Goal: Task Accomplishment & Management: Complete application form

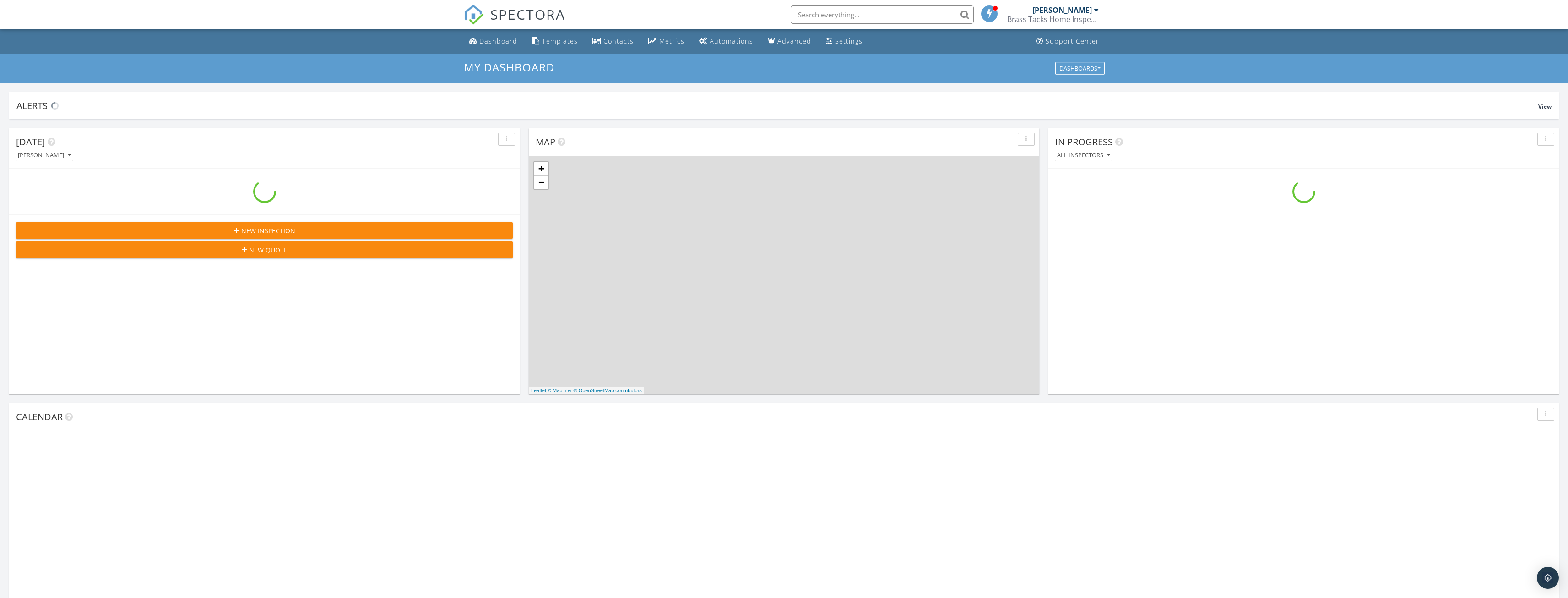
scroll to position [848, 1582]
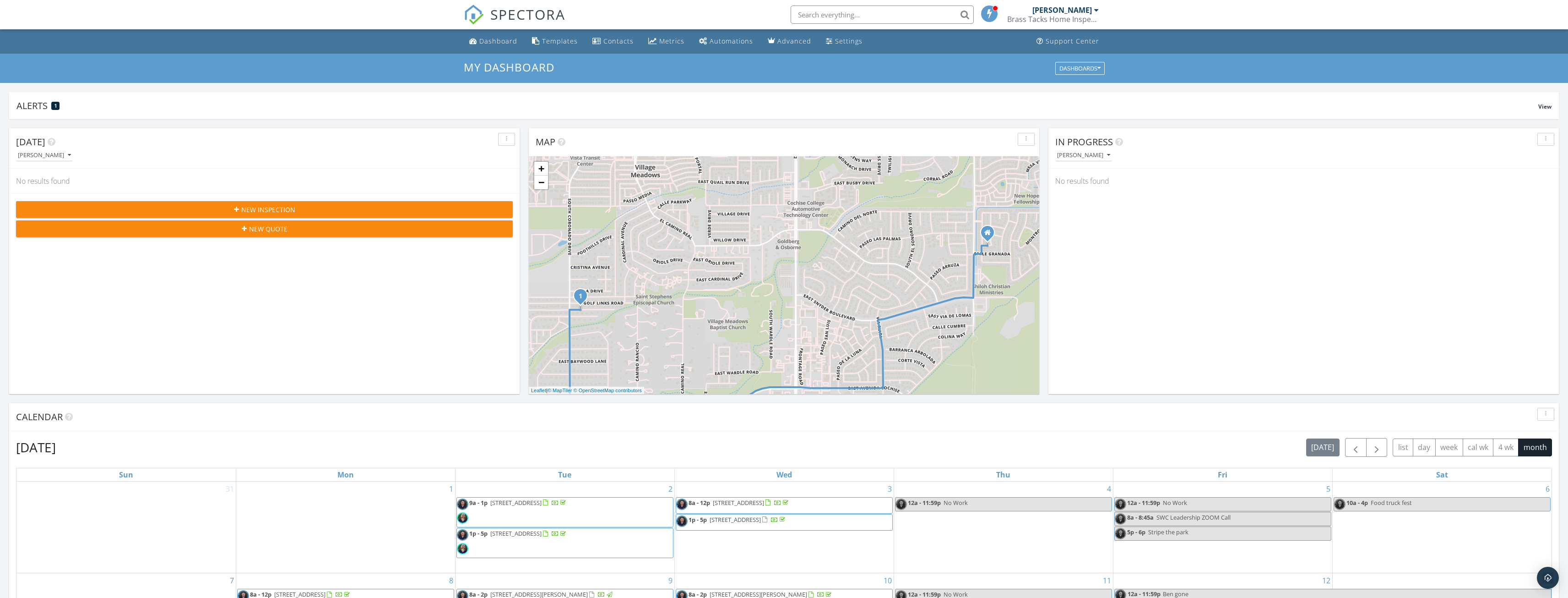
click at [352, 211] on div "New Inspection" at bounding box center [264, 209] width 482 height 10
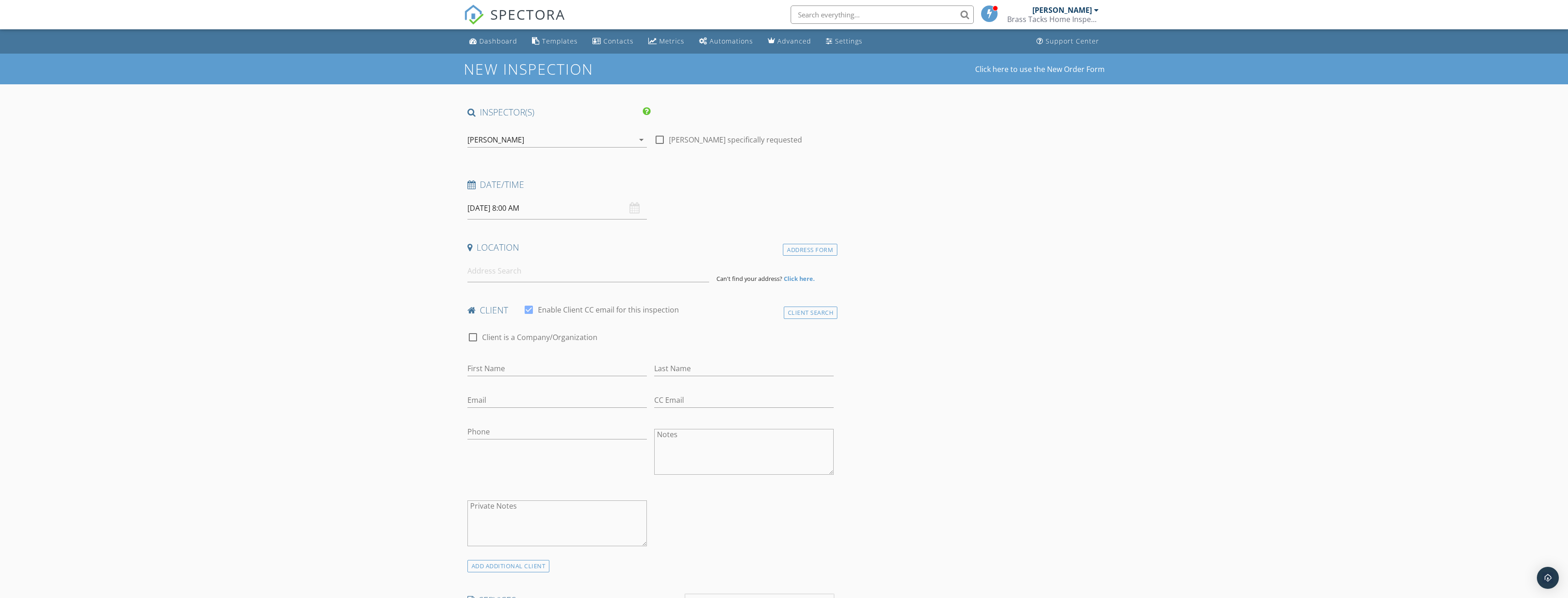
click at [527, 206] on input "[DATE] 8:00 AM" at bounding box center [557, 208] width 180 height 23
select select "9"
type input "10/01/2025 8:00 AM"
click at [470, 279] on input at bounding box center [588, 270] width 242 height 23
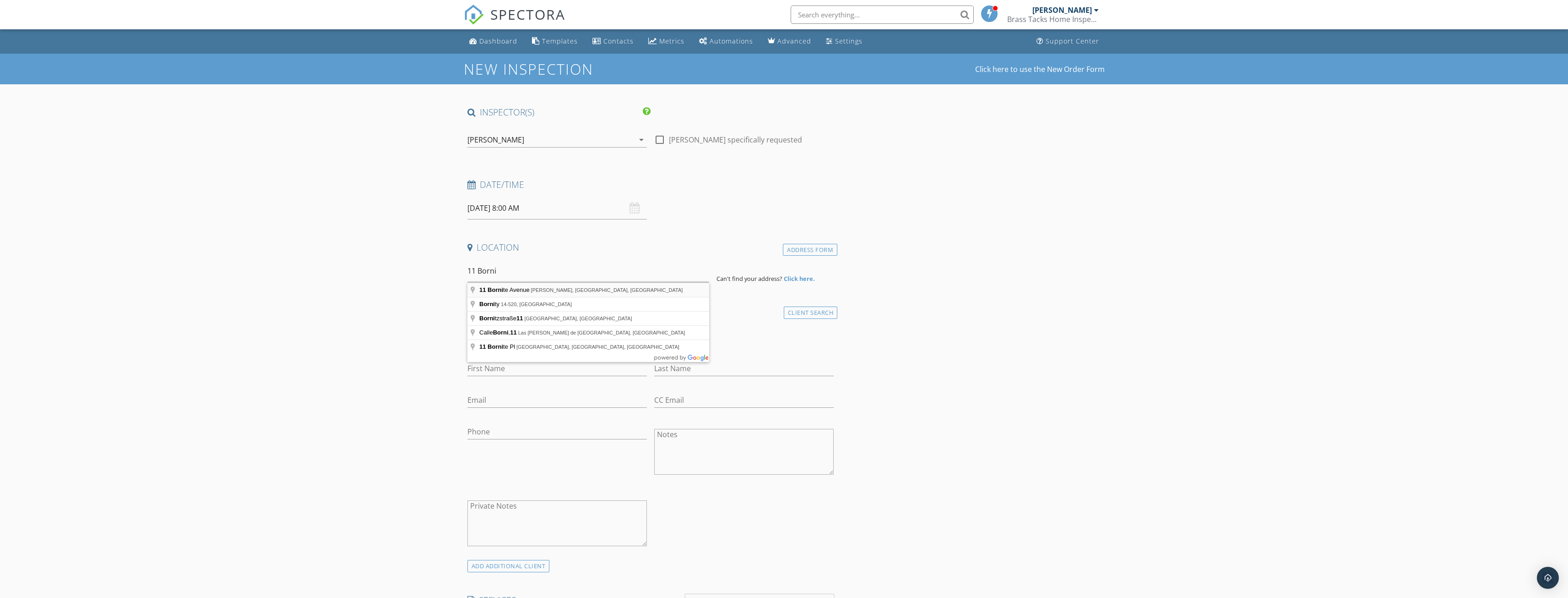
type input "11 Bornite Avenue, Bisbee, AZ, USA"
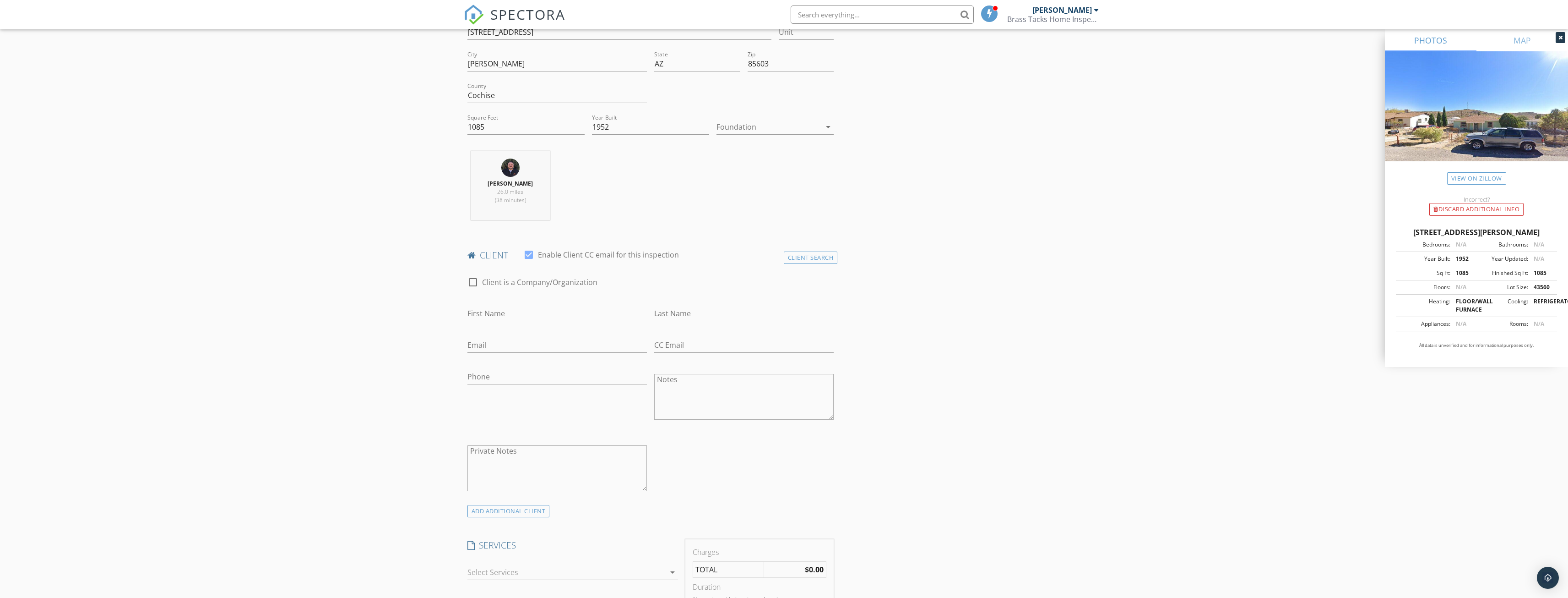
scroll to position [275, 0]
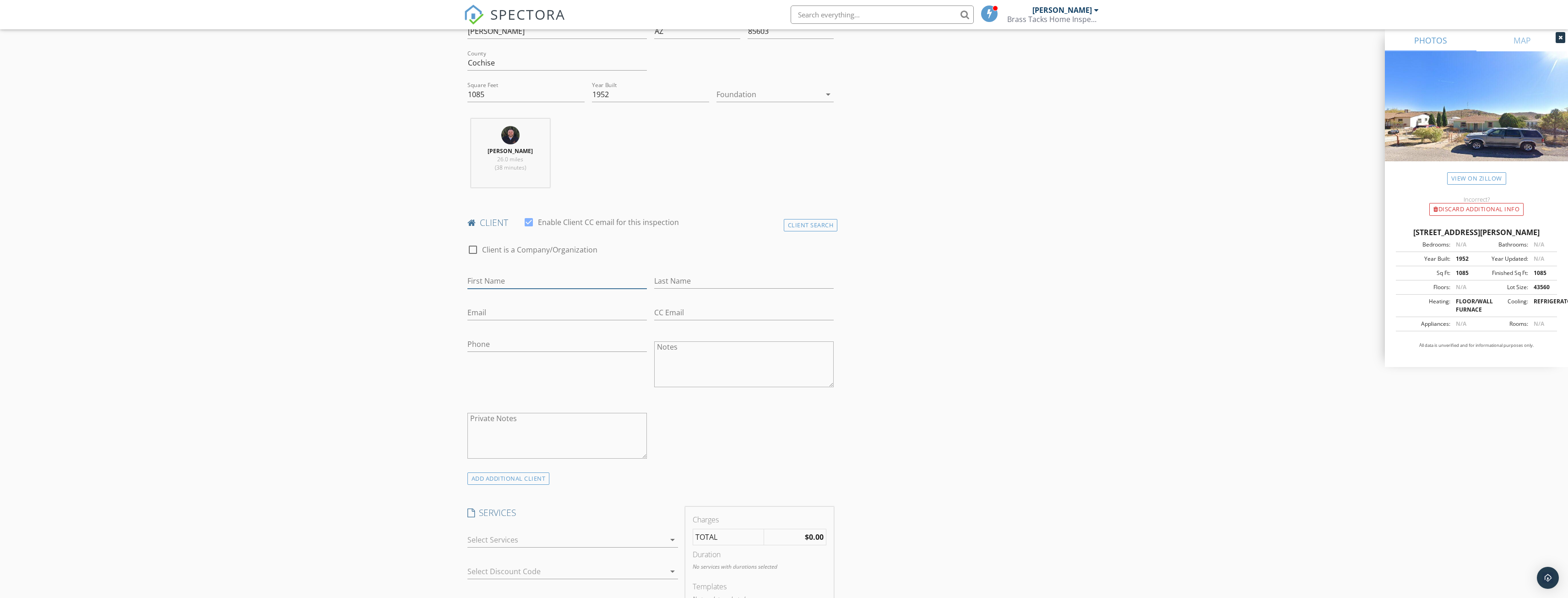
click at [501, 283] on input "First Name" at bounding box center [557, 281] width 180 height 15
type input "[PERSON_NAME]"
type input "[EMAIL_ADDRESS][DOMAIN_NAME]"
type input "[PHONE_NUMBER]"
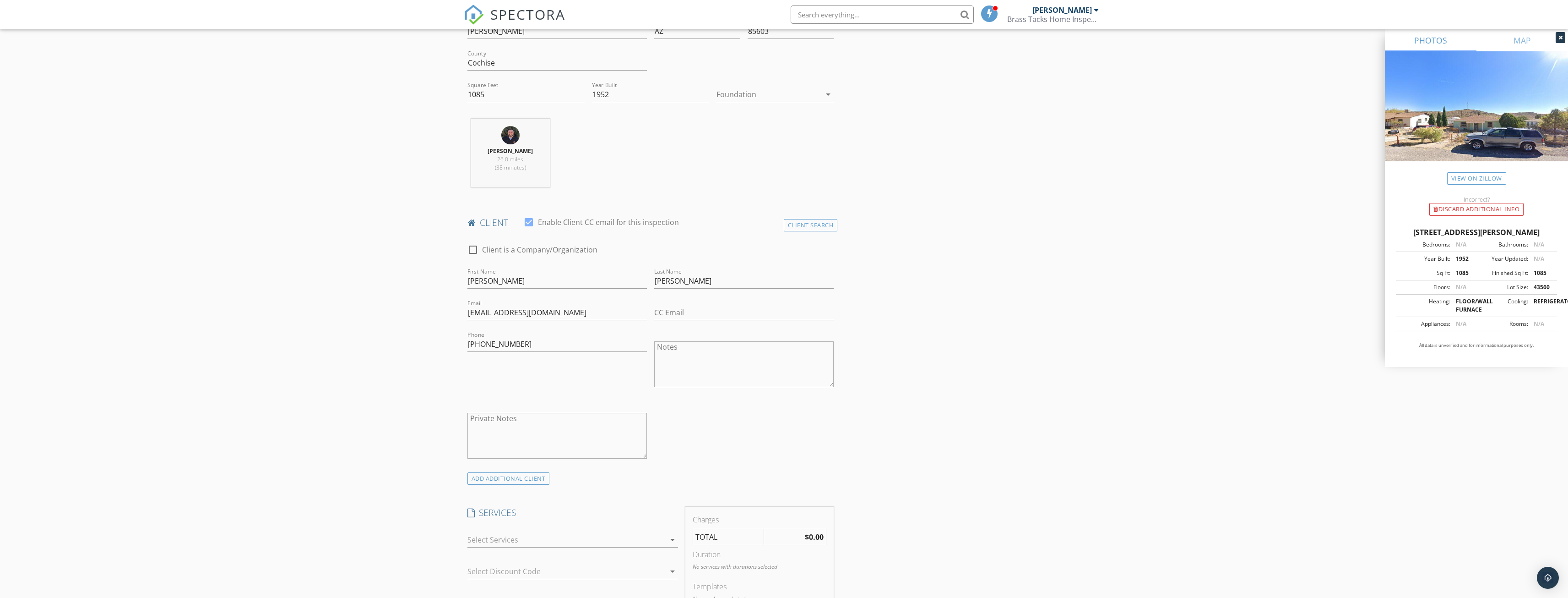
click at [436, 387] on div "New Inspection Click here to use the New Order Form INSPECTOR(S) check_box Chri…" at bounding box center [784, 567] width 1568 height 1577
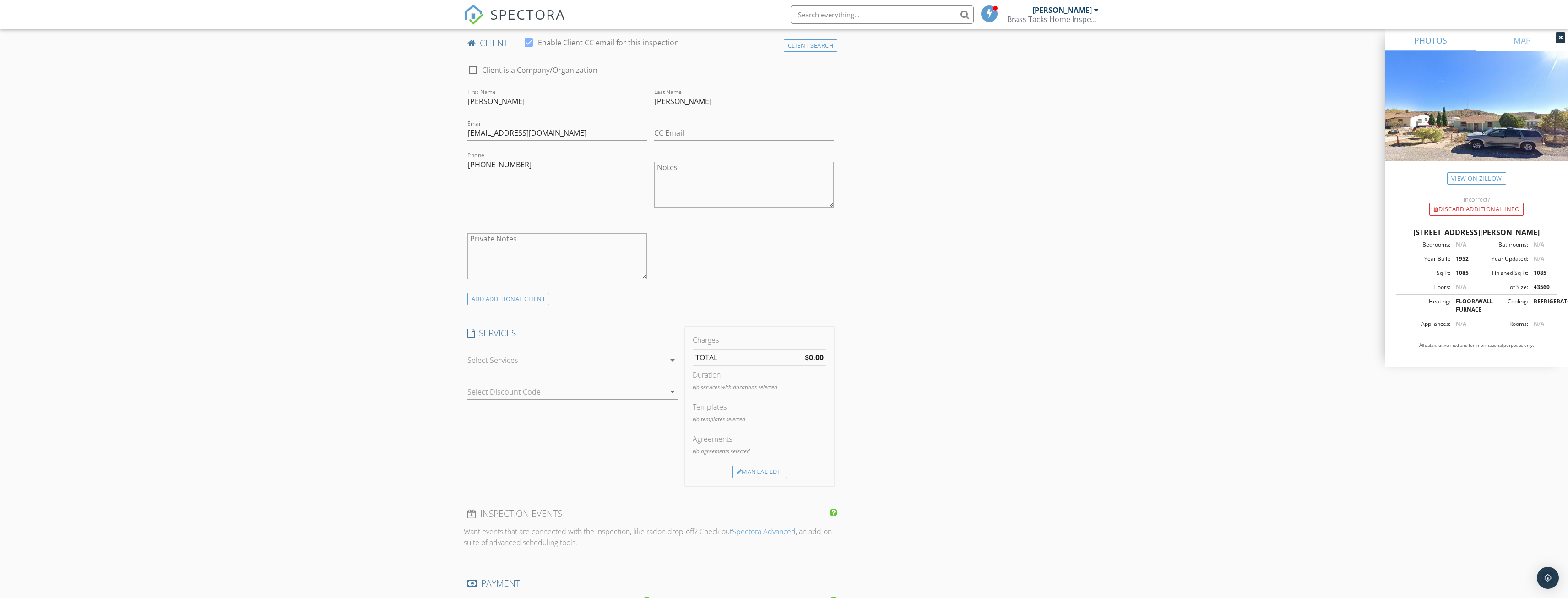
scroll to position [458, 0]
click at [474, 357] on div at bounding box center [566, 356] width 198 height 15
click at [477, 359] on div at bounding box center [480, 360] width 16 height 16
click at [409, 364] on div "New Inspection Click here to use the New Order Form INSPECTOR(S) check_box Chri…" at bounding box center [784, 383] width 1568 height 1575
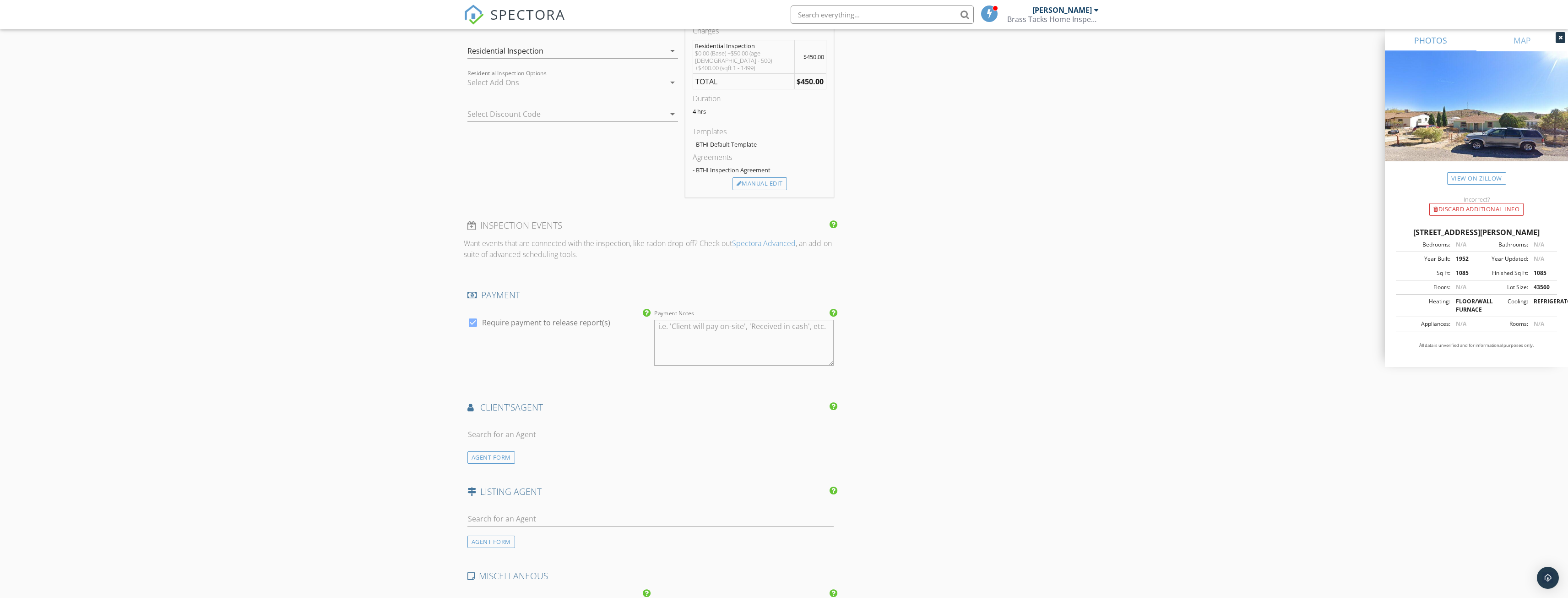
scroll to position [779, 0]
drag, startPoint x: 473, startPoint y: 413, endPoint x: 464, endPoint y: 403, distance: 13.5
click at [473, 413] on input "text" at bounding box center [651, 419] width 366 height 15
type input "franko"
drag, startPoint x: 528, startPoint y: 435, endPoint x: 524, endPoint y: 437, distance: 4.5
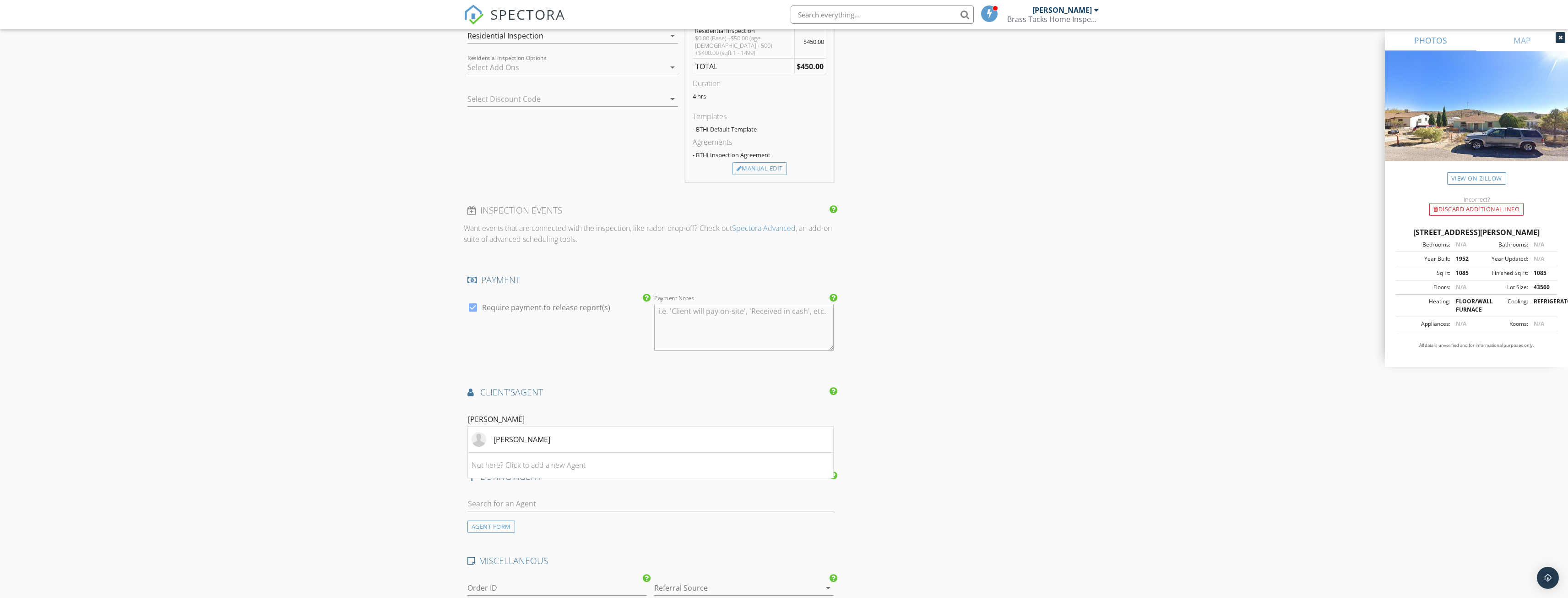
click at [527, 436] on div "Dona Franko" at bounding box center [522, 439] width 57 height 11
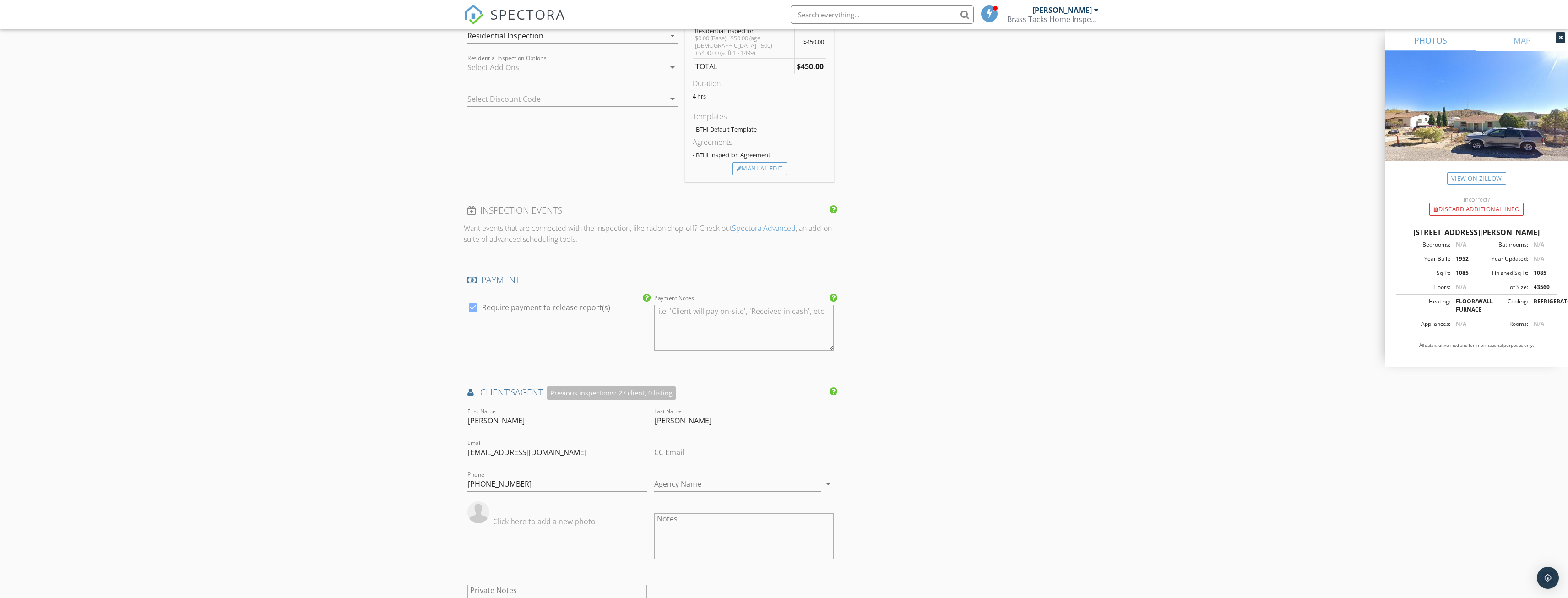
click at [363, 454] on div "New Inspection Click here to use the New Order Form INSPECTOR(S) check_box Chri…" at bounding box center [784, 178] width 1568 height 1806
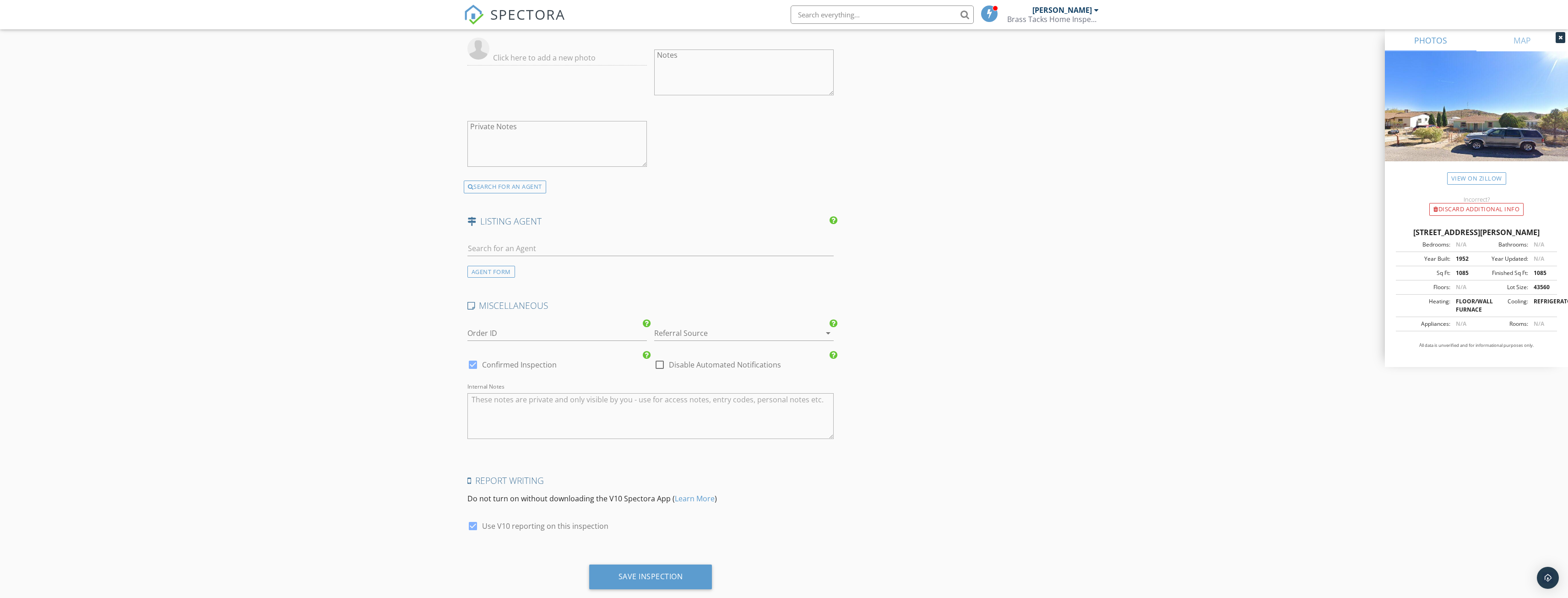
scroll to position [1255, 0]
click at [661, 559] on div "Save Inspection" at bounding box center [651, 563] width 65 height 9
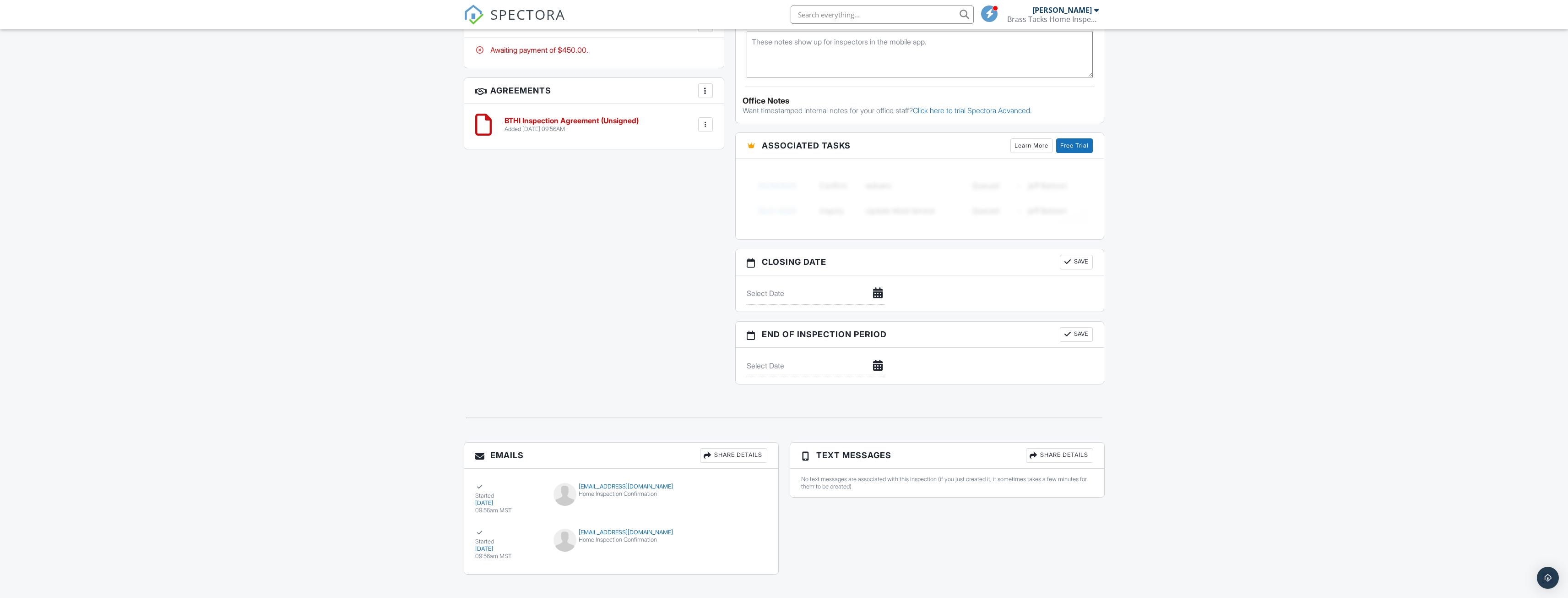
scroll to position [658, 0]
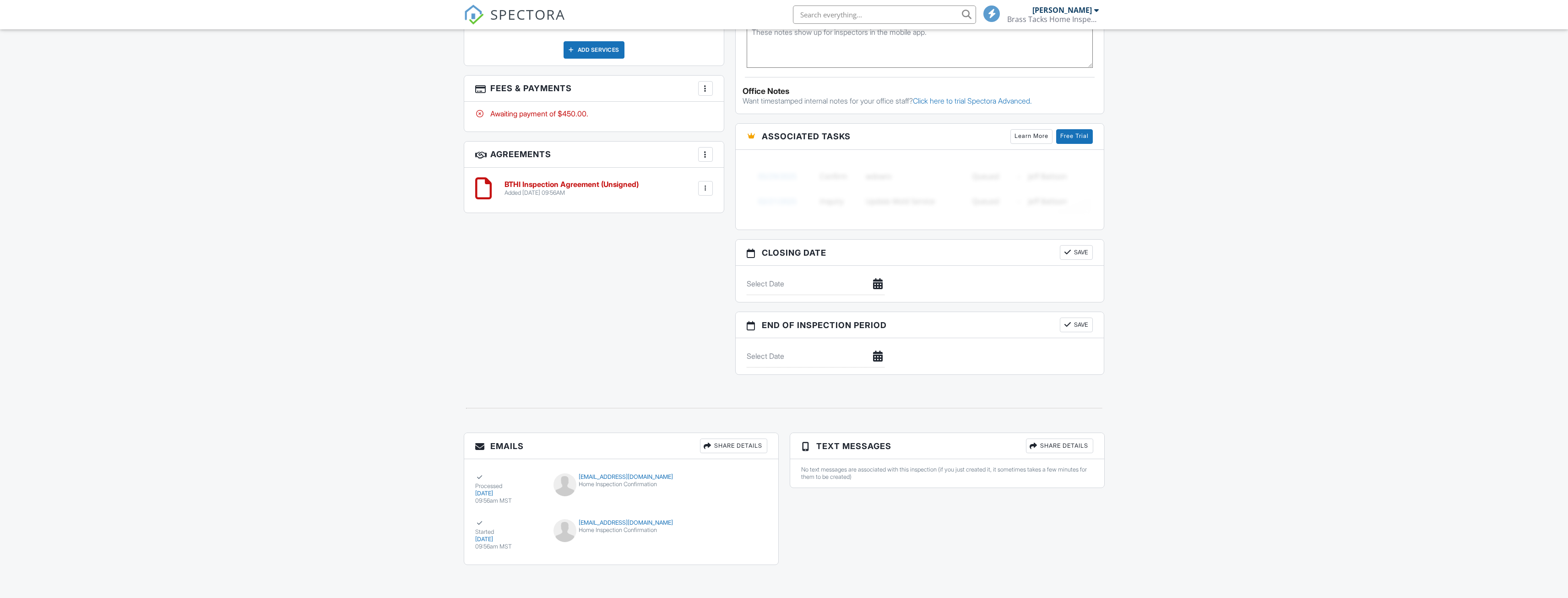
scroll to position [657, 0]
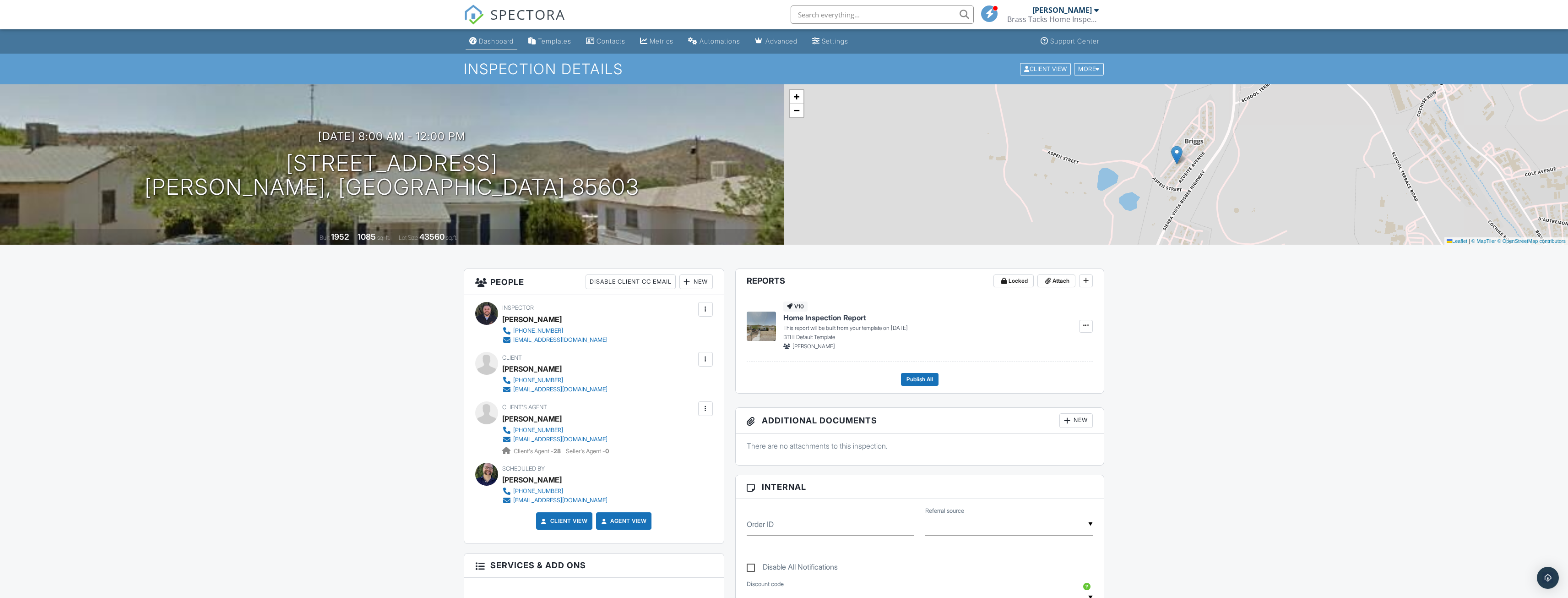
click at [491, 36] on link "Dashboard" at bounding box center [491, 41] width 52 height 17
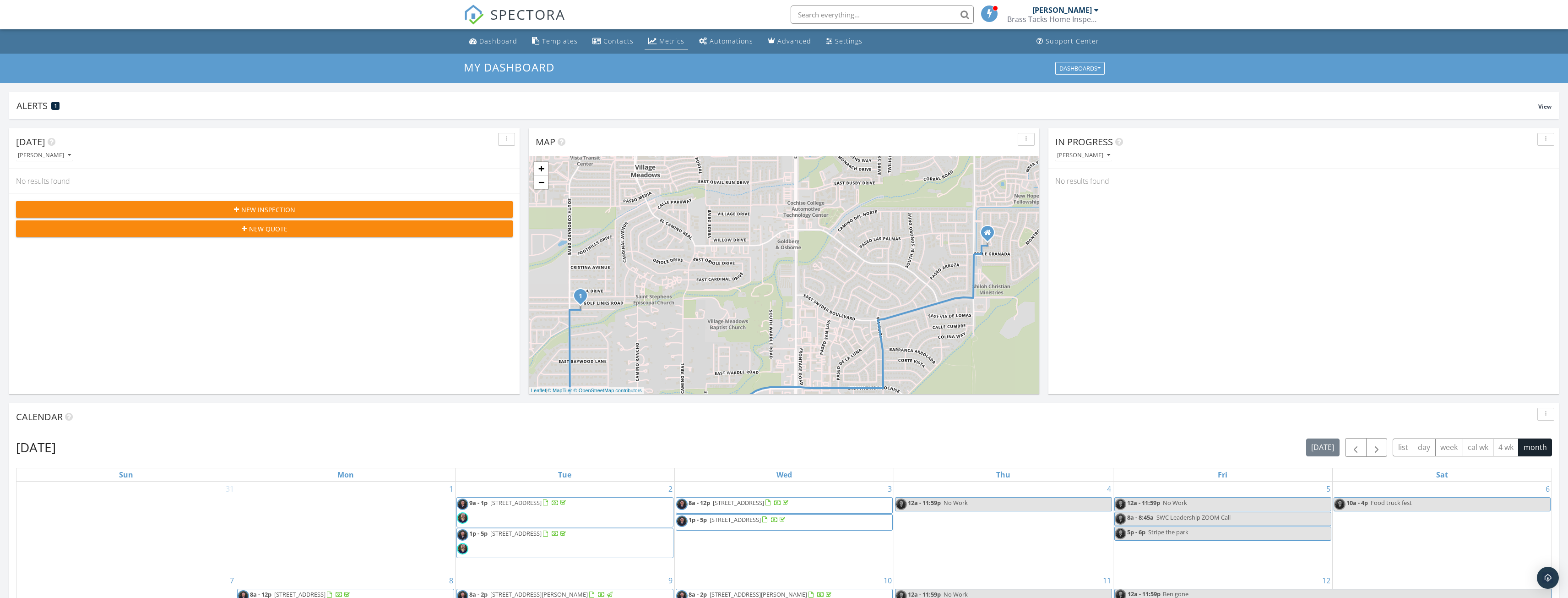
click at [660, 41] on div "Metrics" at bounding box center [671, 41] width 25 height 9
